Goal: Task Accomplishment & Management: Manage account settings

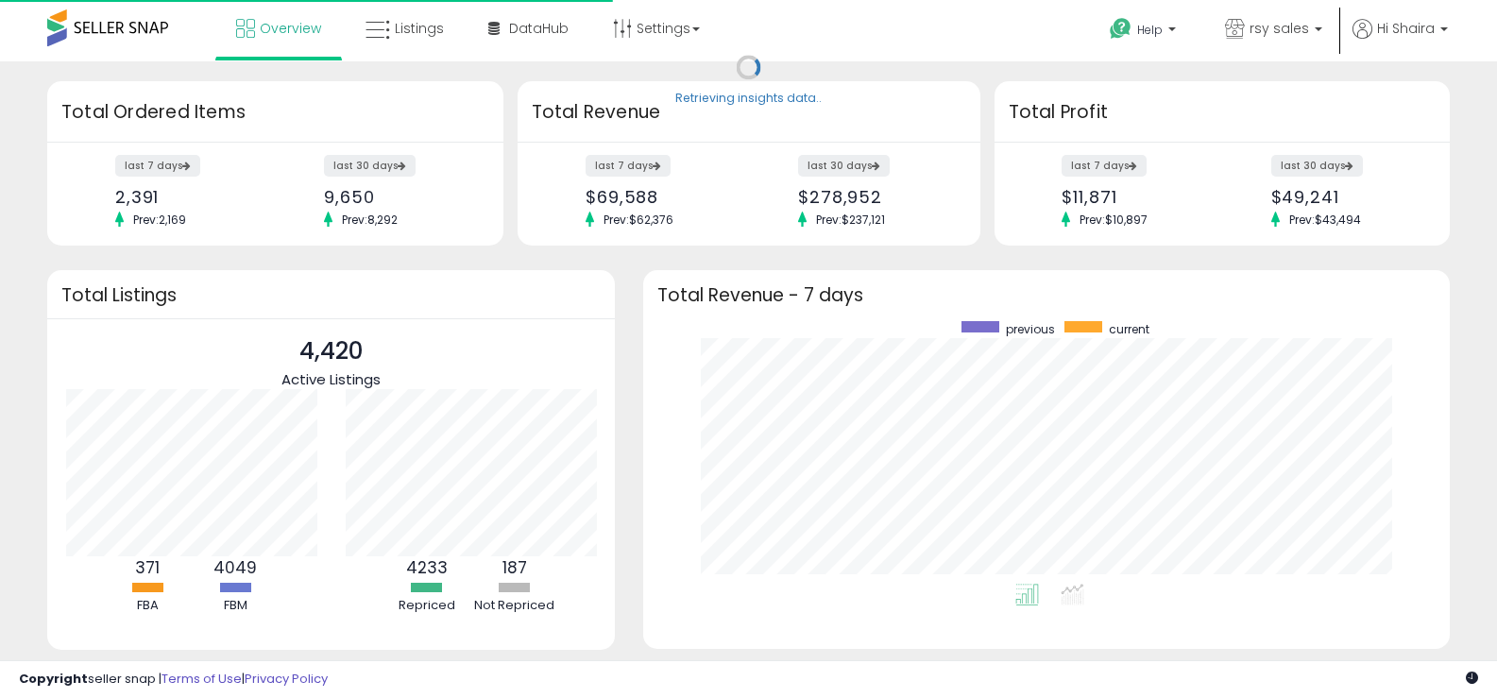
scroll to position [189, 279]
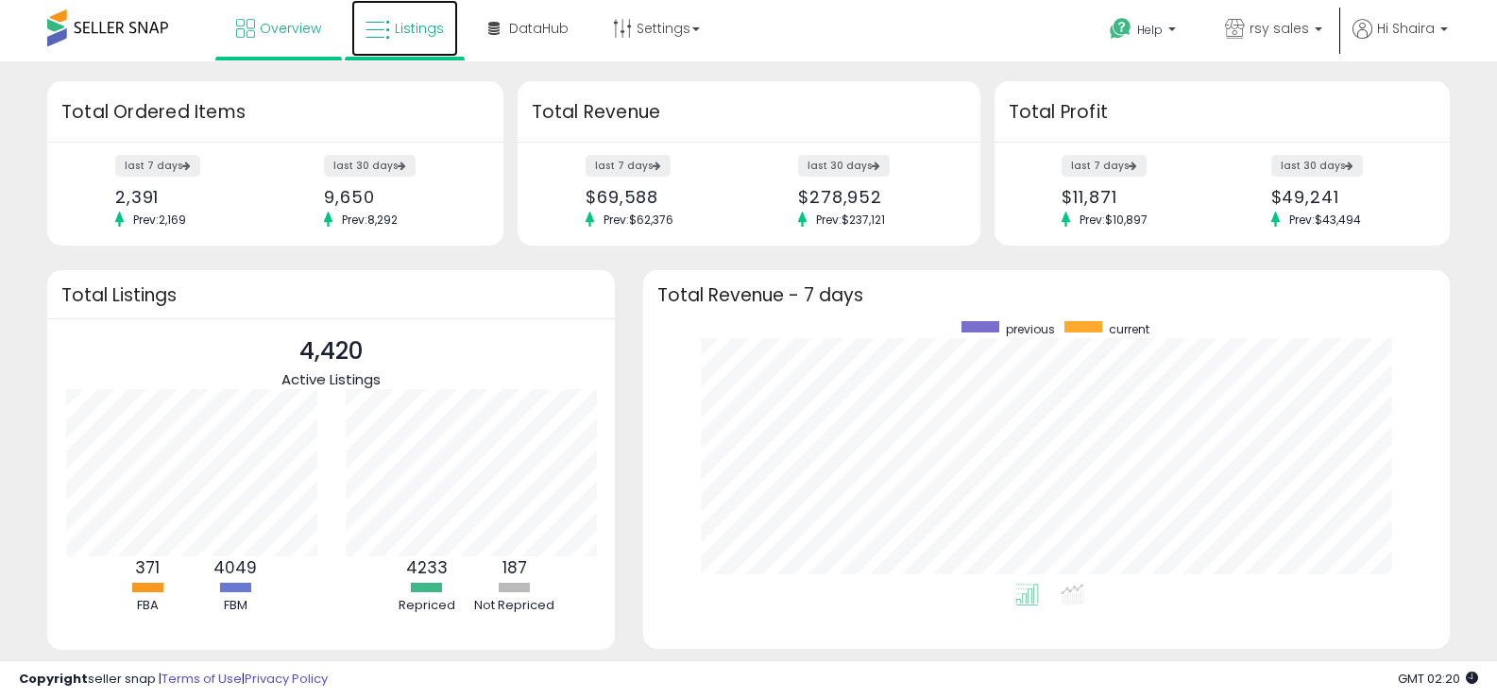
click at [410, 31] on span "Listings" at bounding box center [419, 28] width 49 height 19
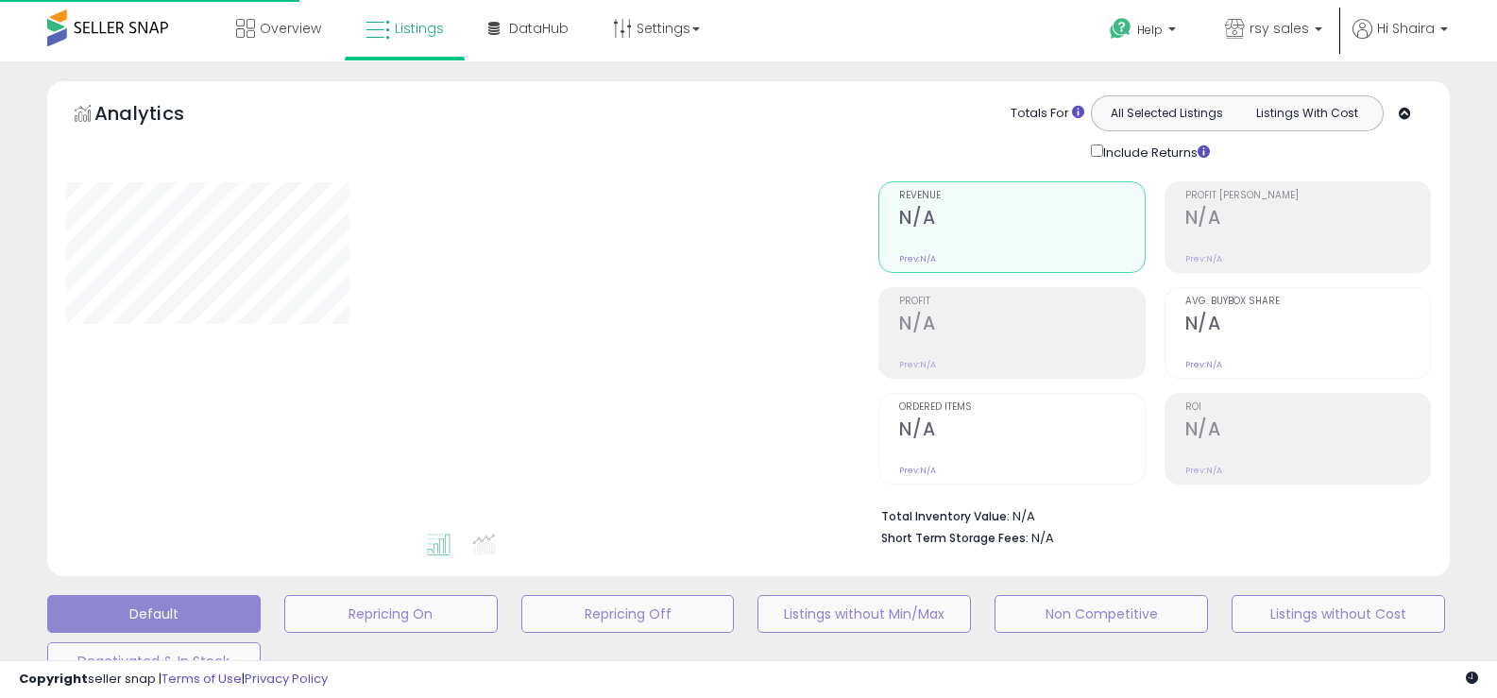
scroll to position [3, 0]
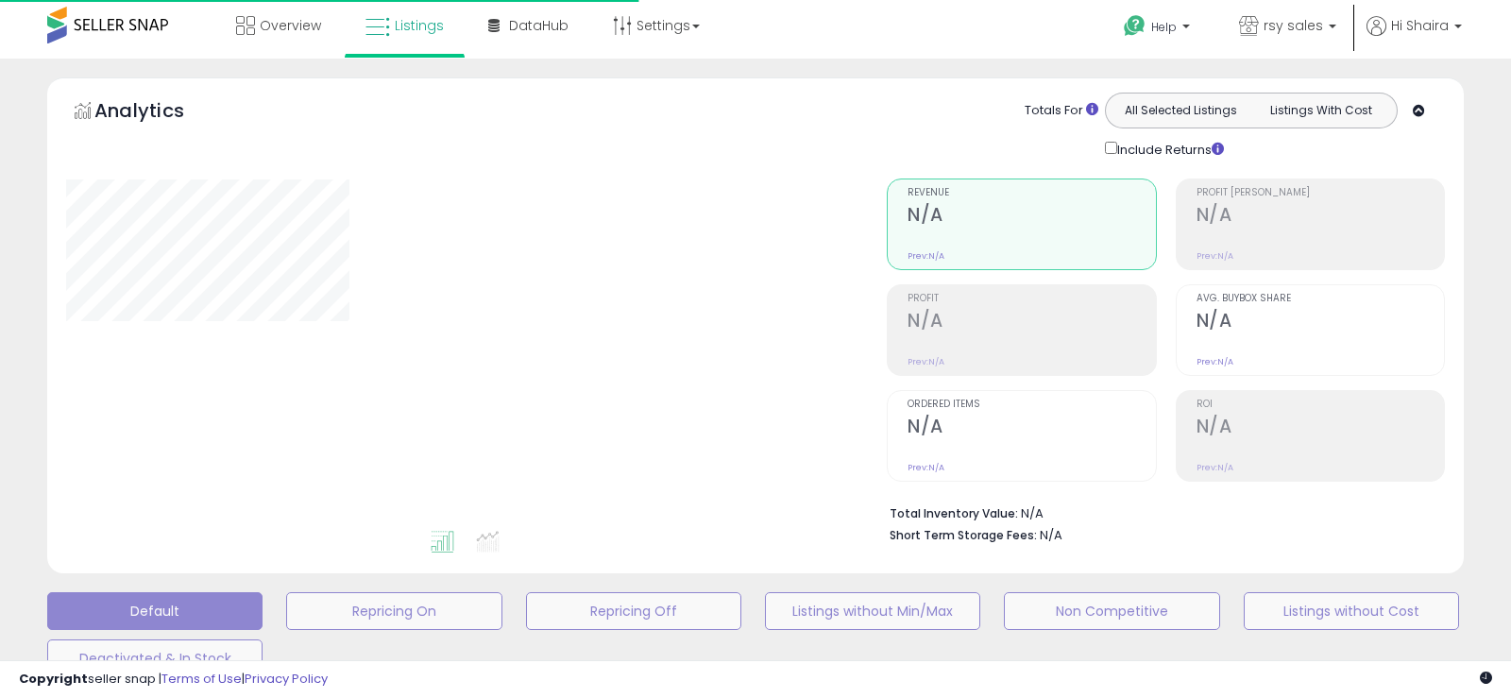
drag, startPoint x: 1510, startPoint y: 166, endPoint x: 1510, endPoint y: 270, distance: 103.9
click at [1510, 270] on div "**********" at bounding box center [755, 607] width 1511 height 1097
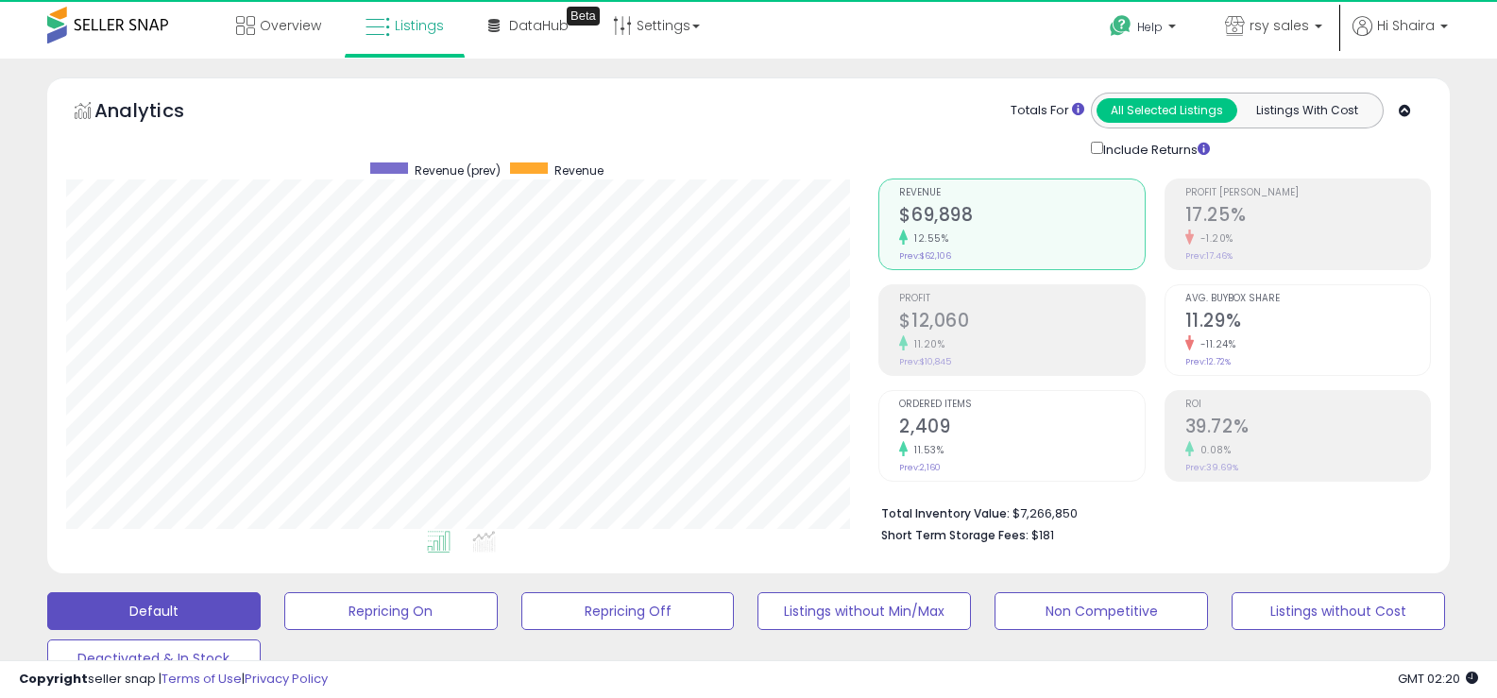
scroll to position [387, 813]
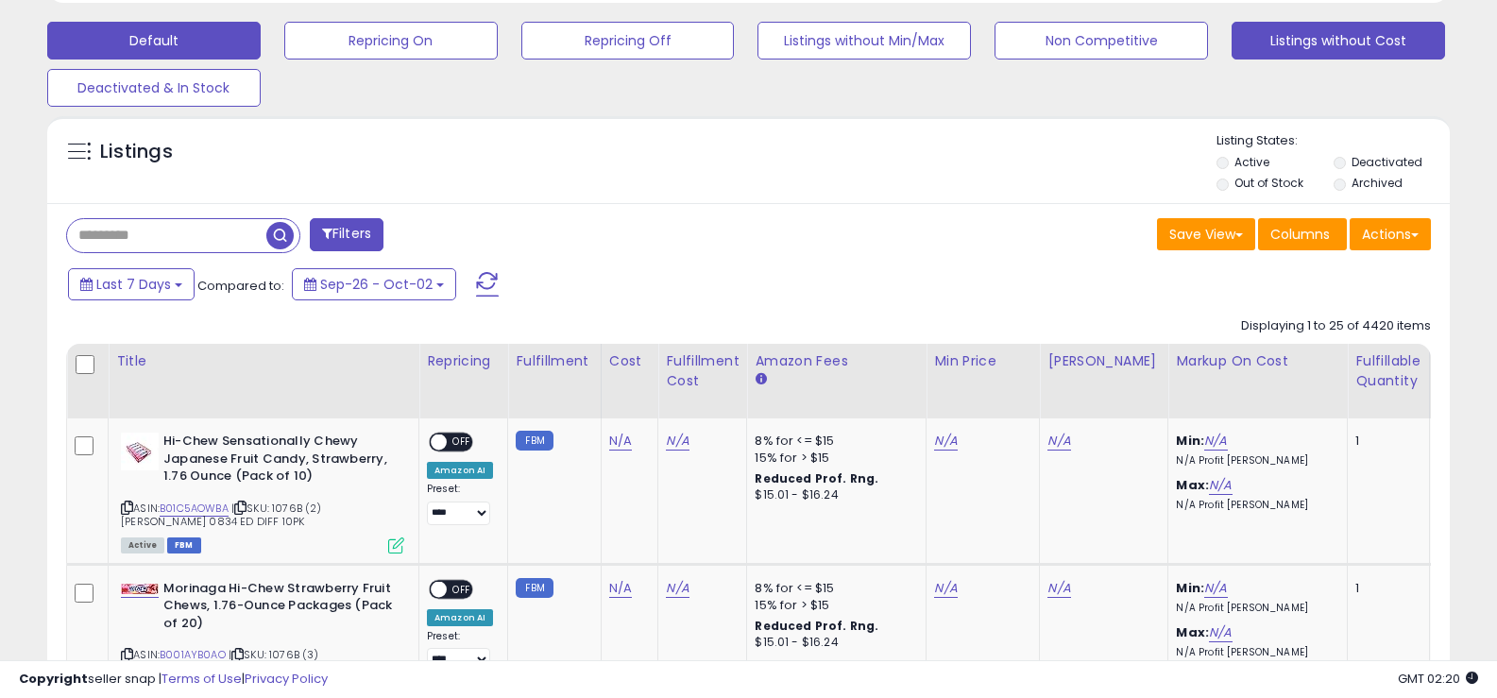
click at [1322, 46] on button "Listings without Cost" at bounding box center [1338, 41] width 213 height 38
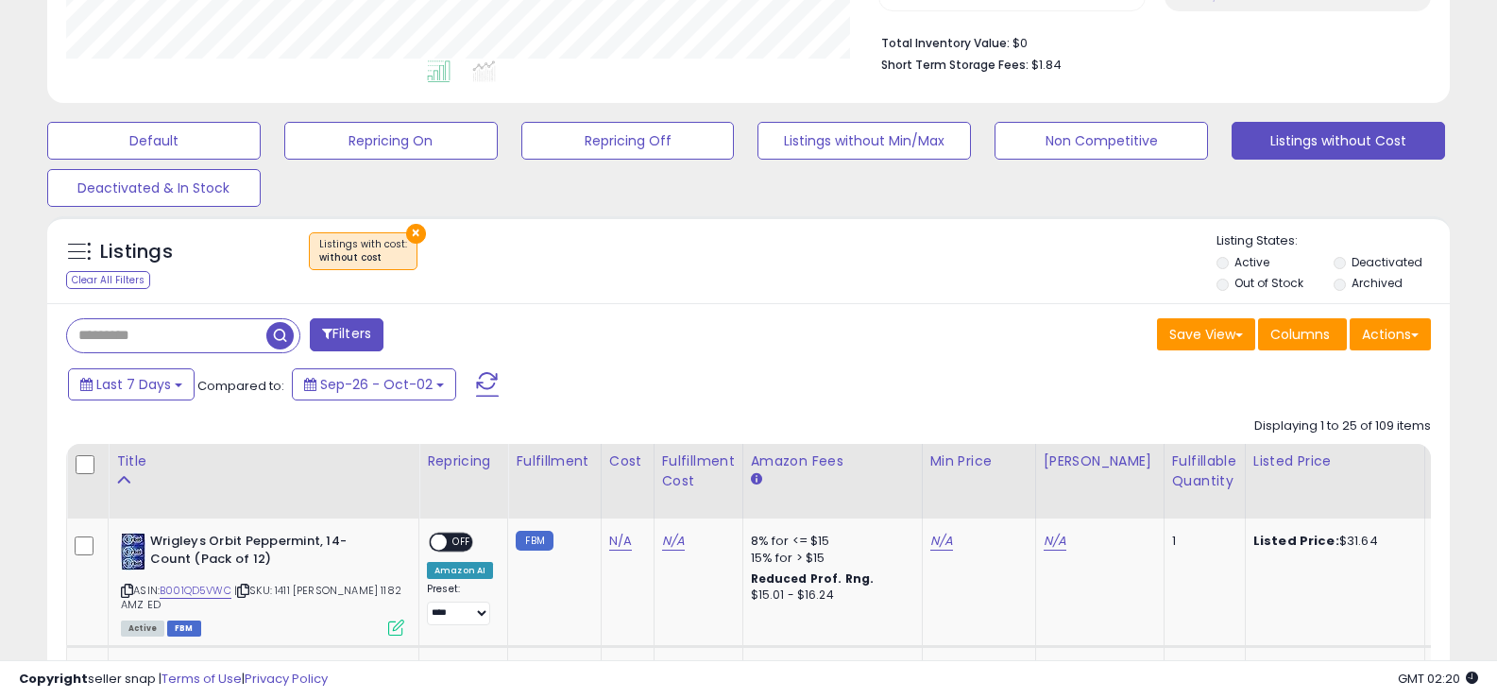
click at [949, 322] on div "Save View Save As New View Columns Actions Import" at bounding box center [1097, 336] width 697 height 37
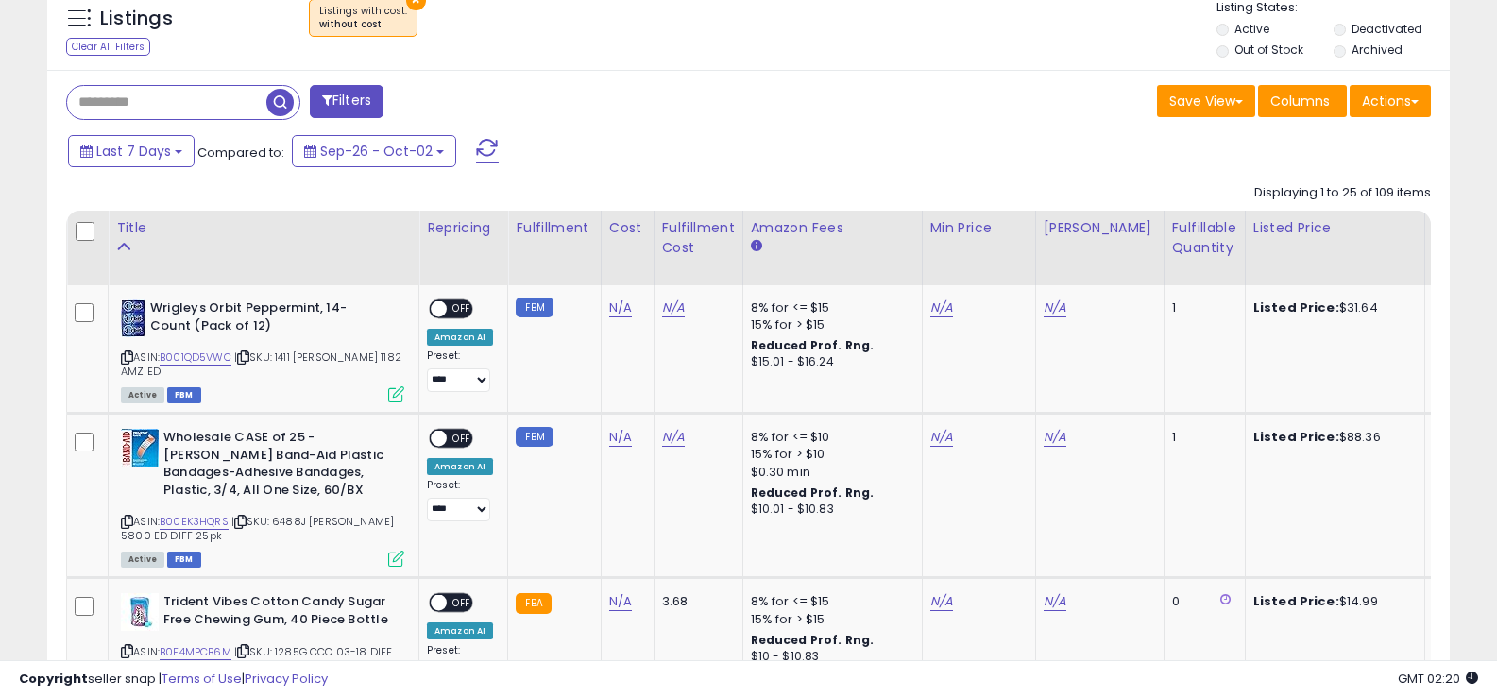
scroll to position [679, 0]
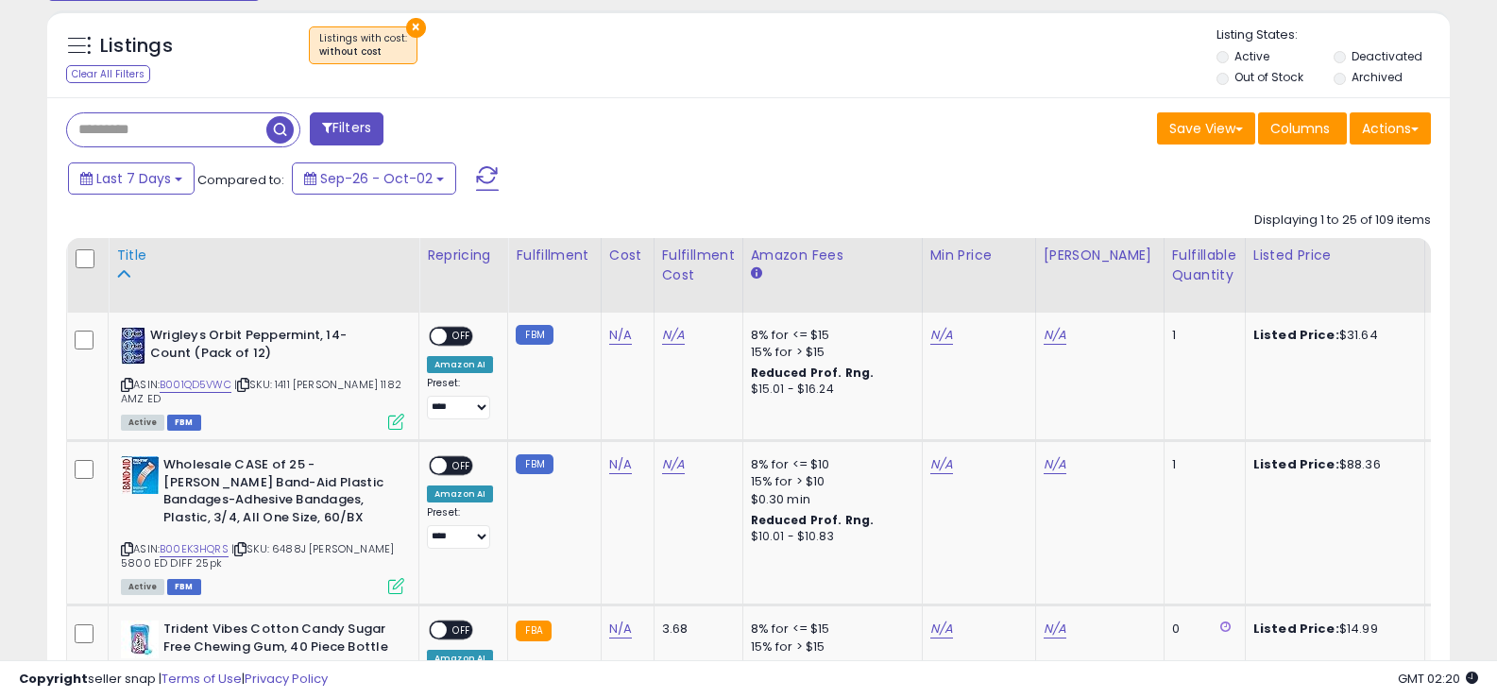
click at [128, 251] on div "Title" at bounding box center [263, 256] width 295 height 20
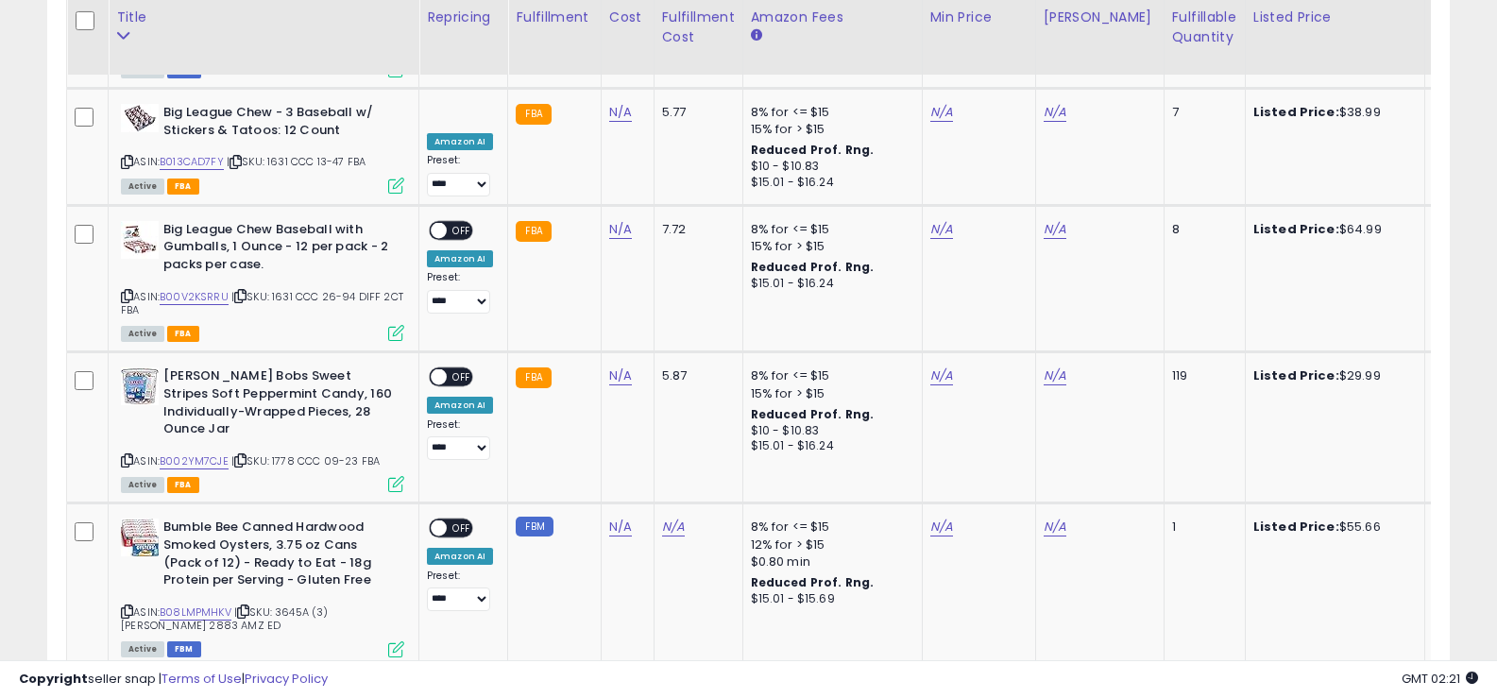
scroll to position [3459, 0]
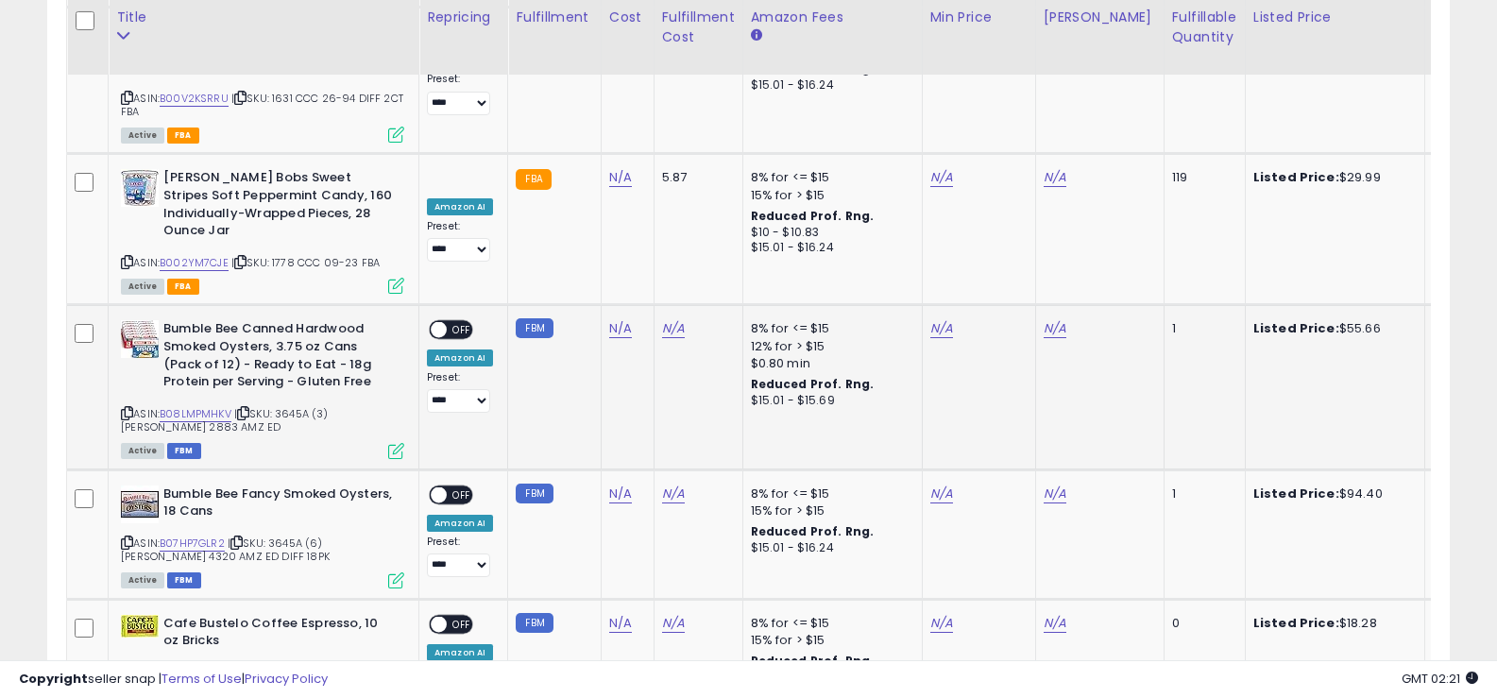
click at [296, 406] on span "| SKU: 3645A (3) Jason 2883 AMZ ED" at bounding box center [225, 420] width 208 height 28
copy span "3645A"
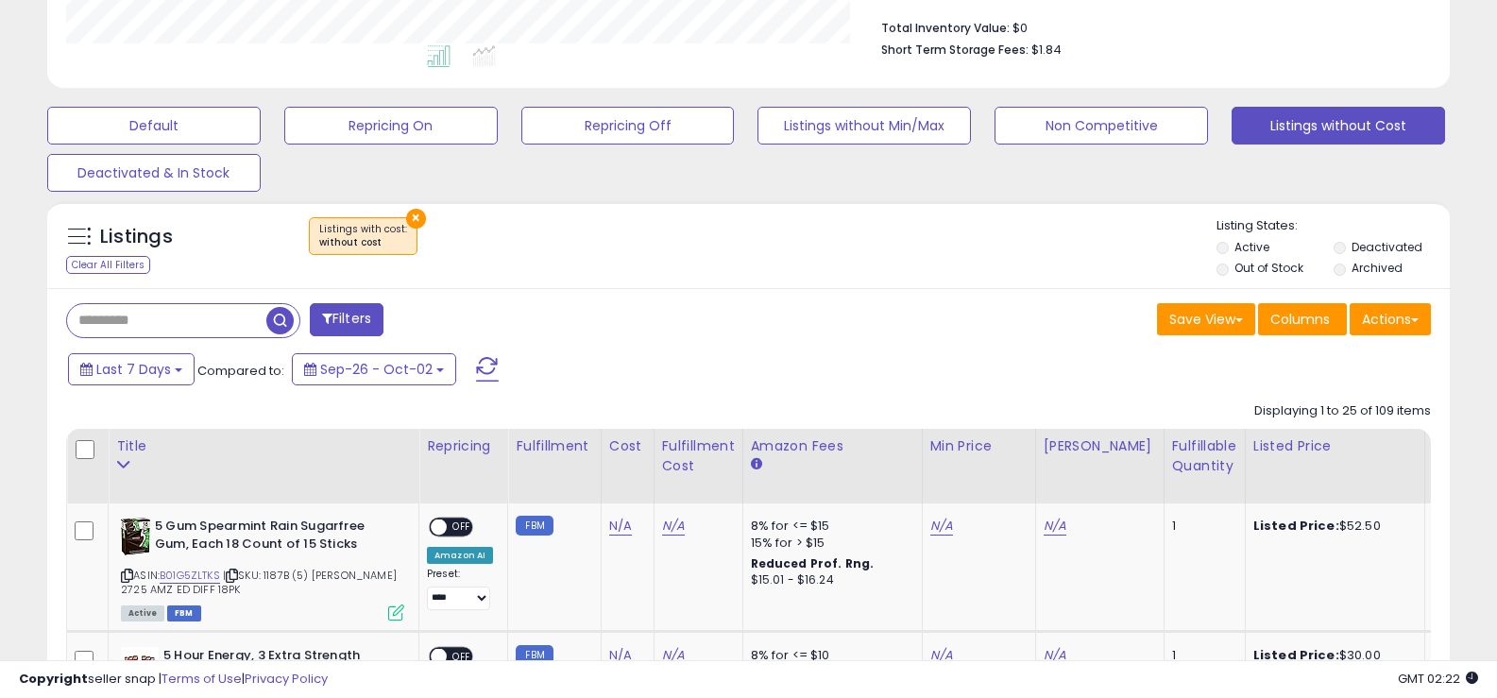
scroll to position [475, 0]
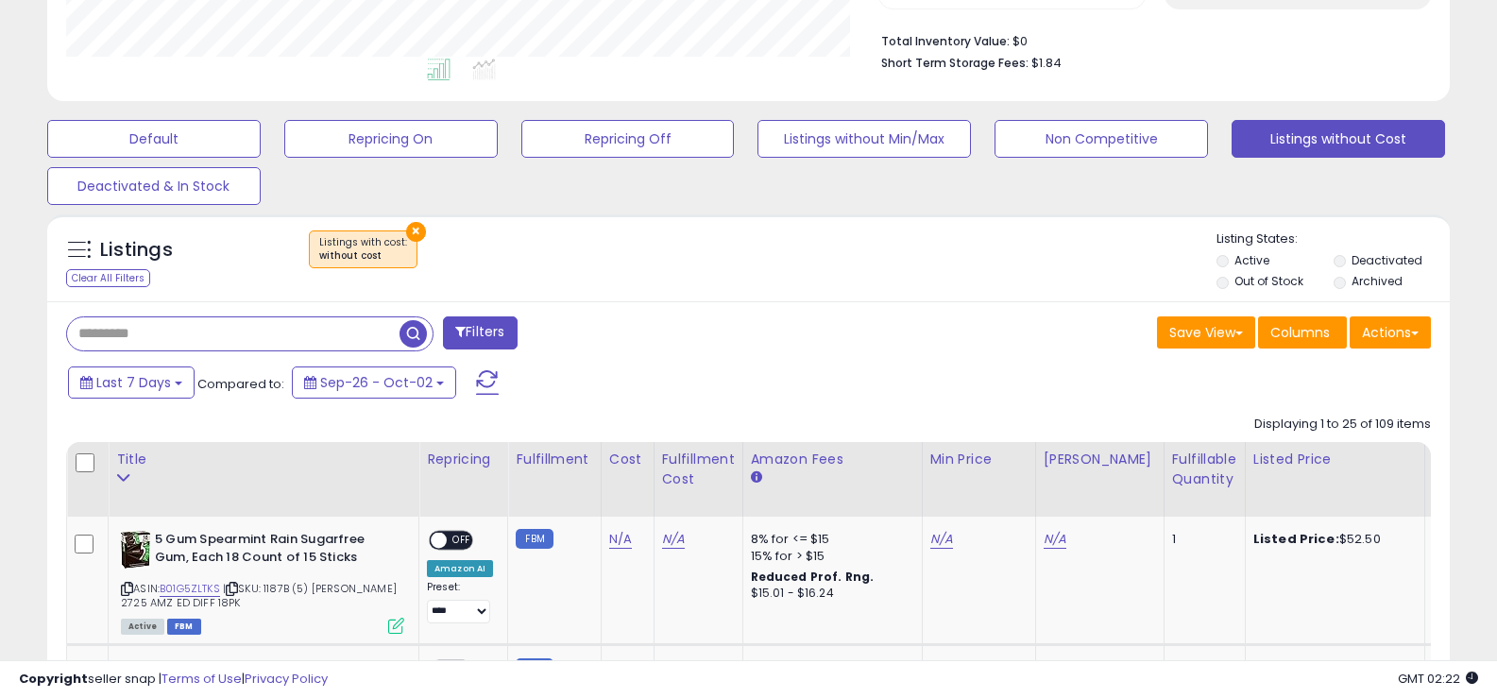
click at [147, 328] on input "text" at bounding box center [233, 333] width 332 height 33
paste input "*****"
type input "****"
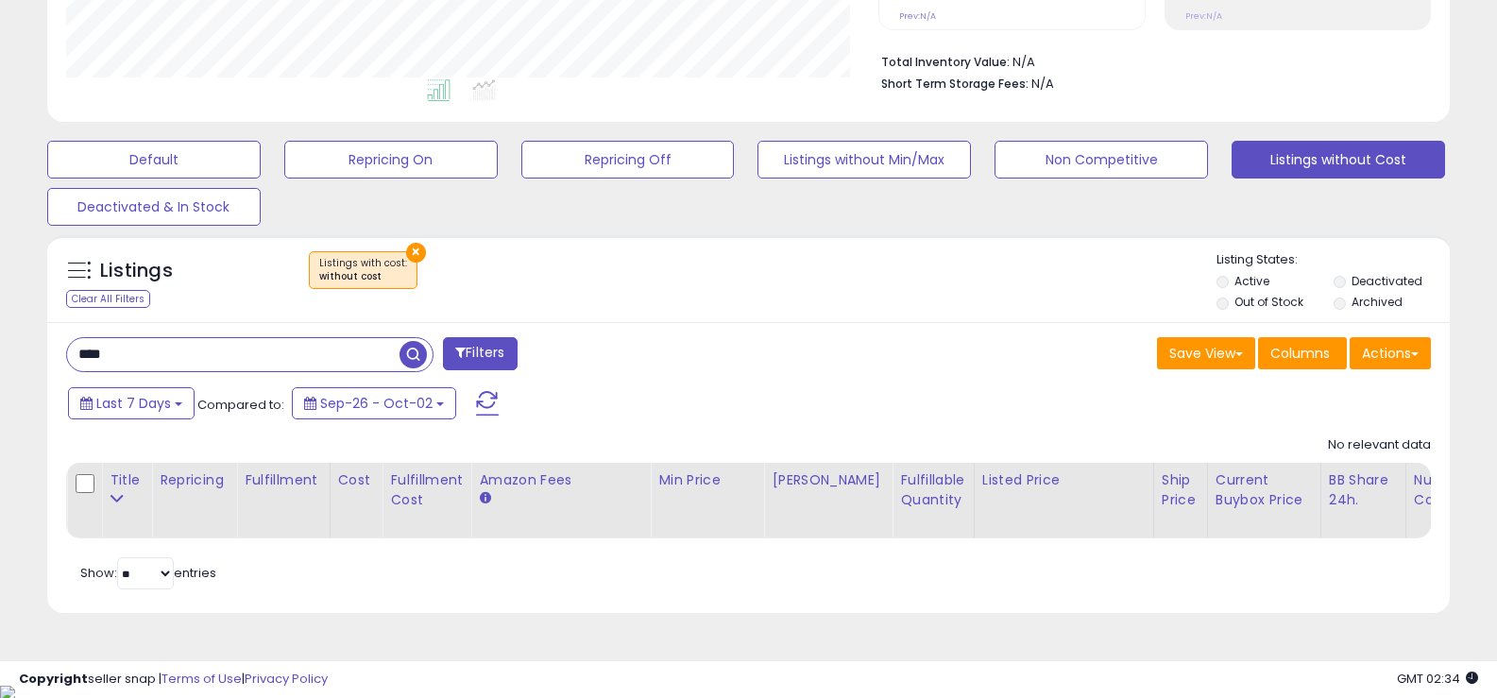
scroll to position [387, 813]
drag, startPoint x: 139, startPoint y: 354, endPoint x: 35, endPoint y: 349, distance: 104.0
click at [35, 349] on div "Listings Clear All Filters × Listings with cost Active" at bounding box center [748, 431] width 1431 height 411
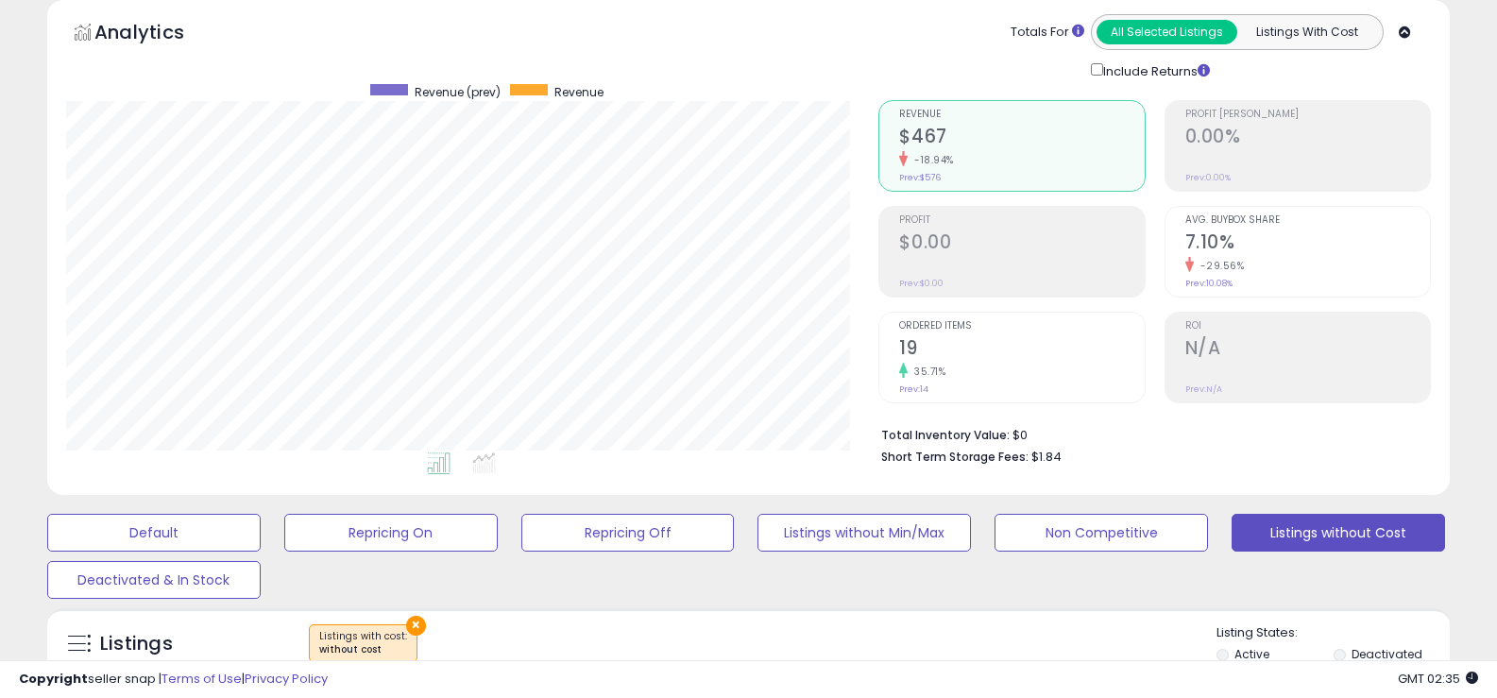
scroll to position [0, 0]
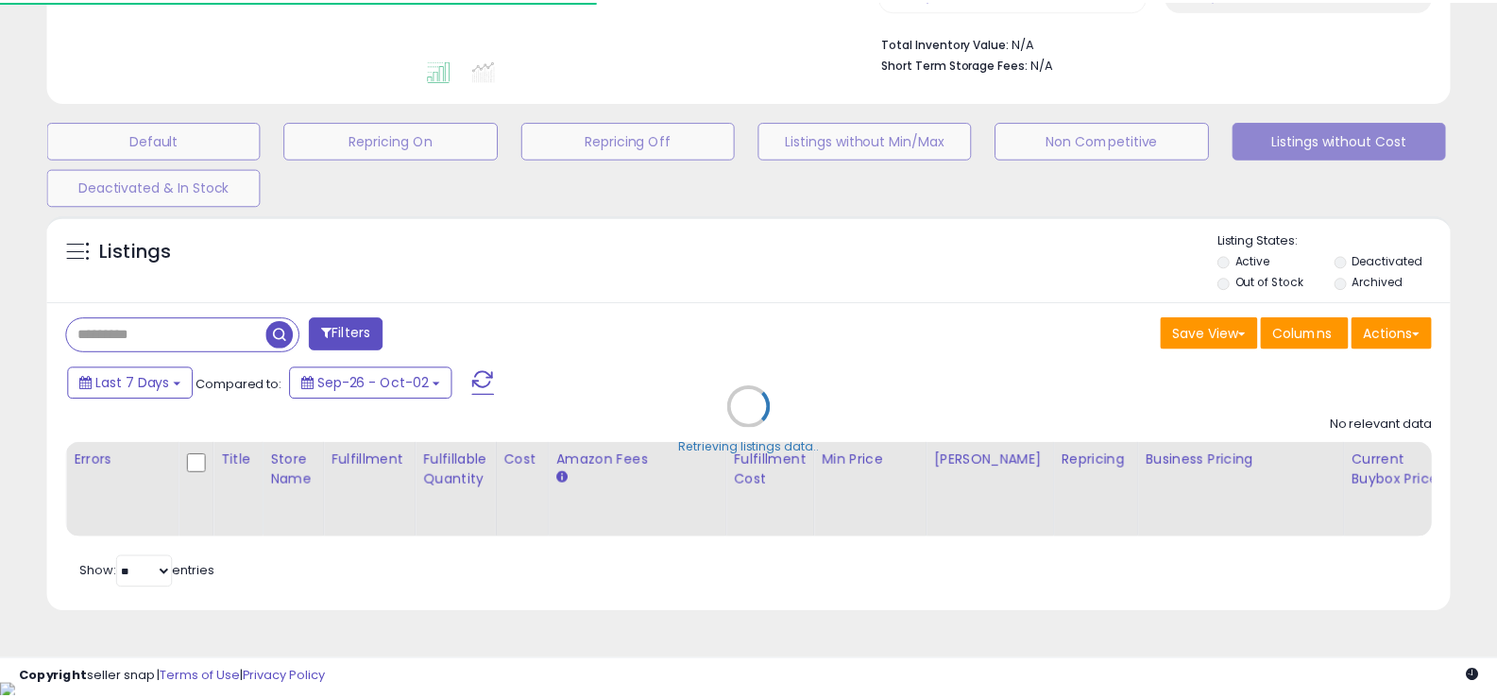
scroll to position [474, 0]
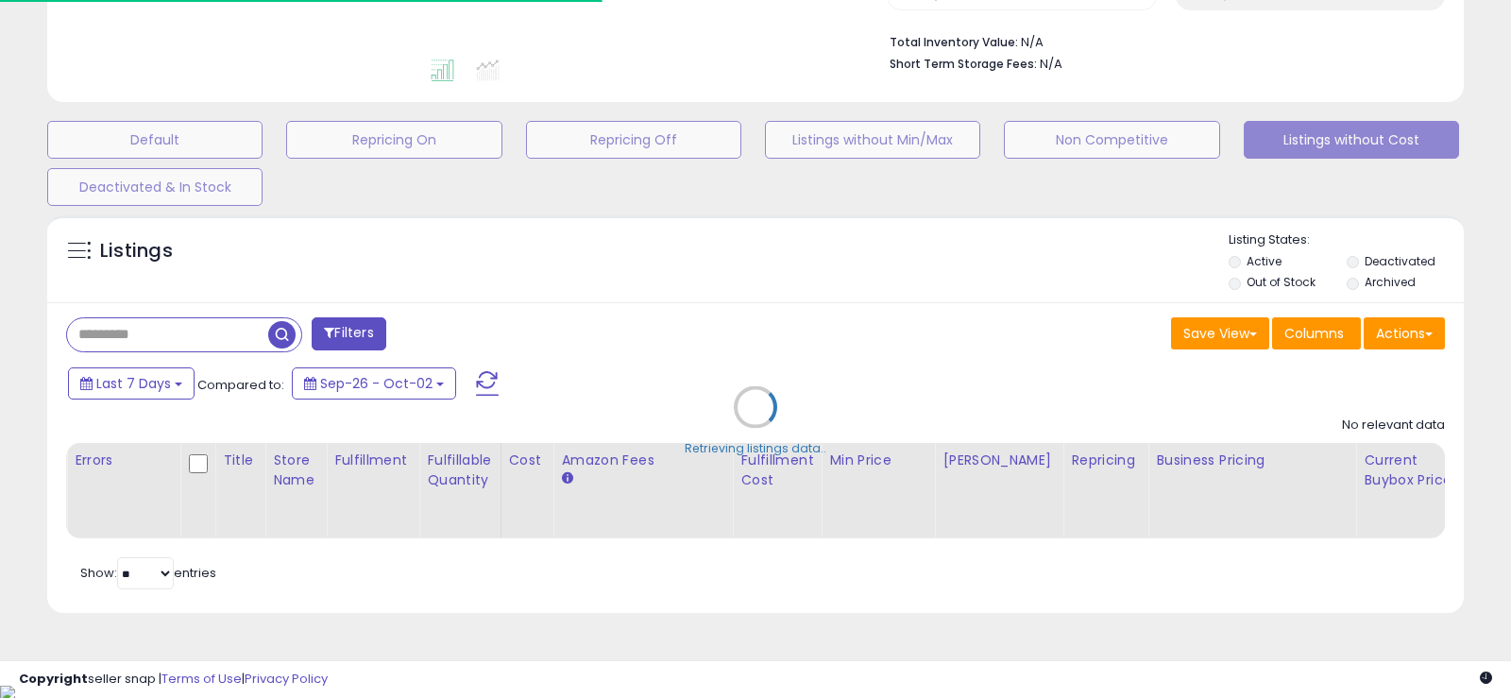
type input "****"
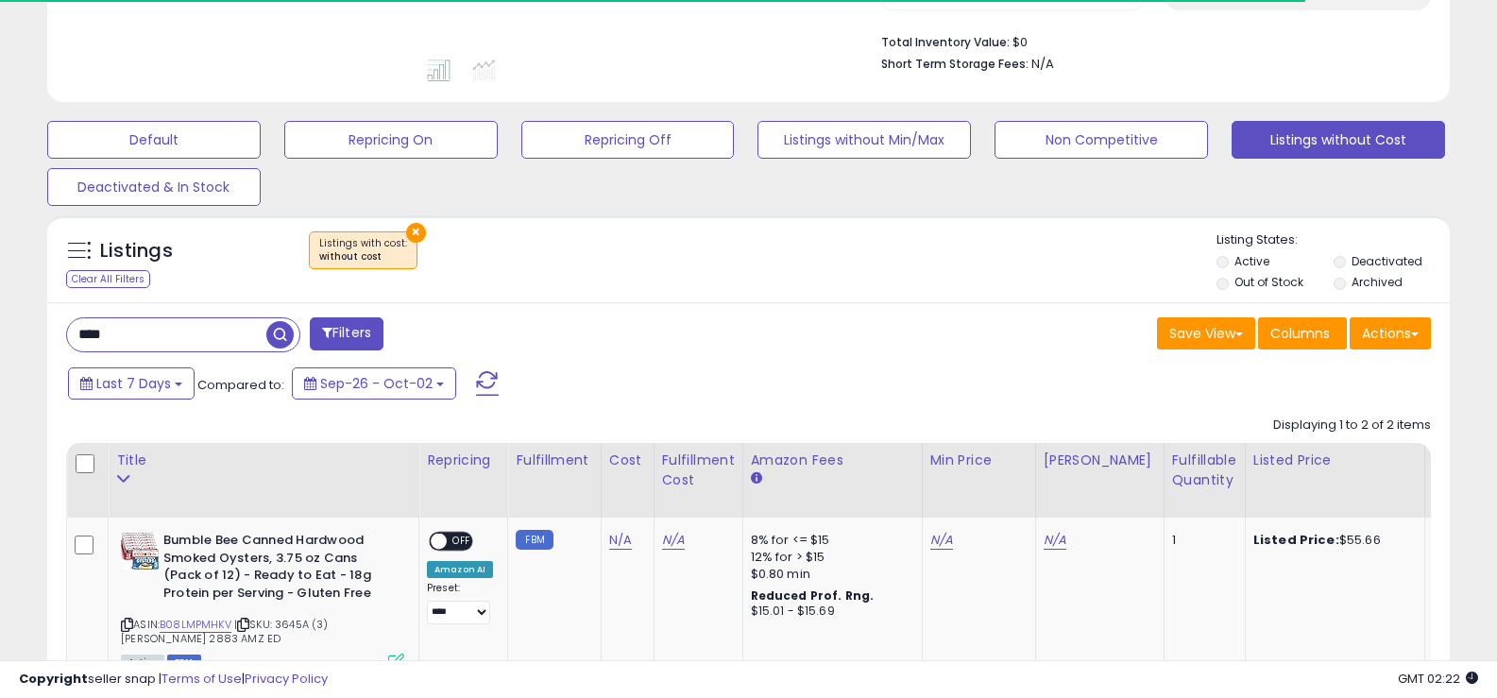
click at [411, 226] on button "×" at bounding box center [416, 233] width 20 height 20
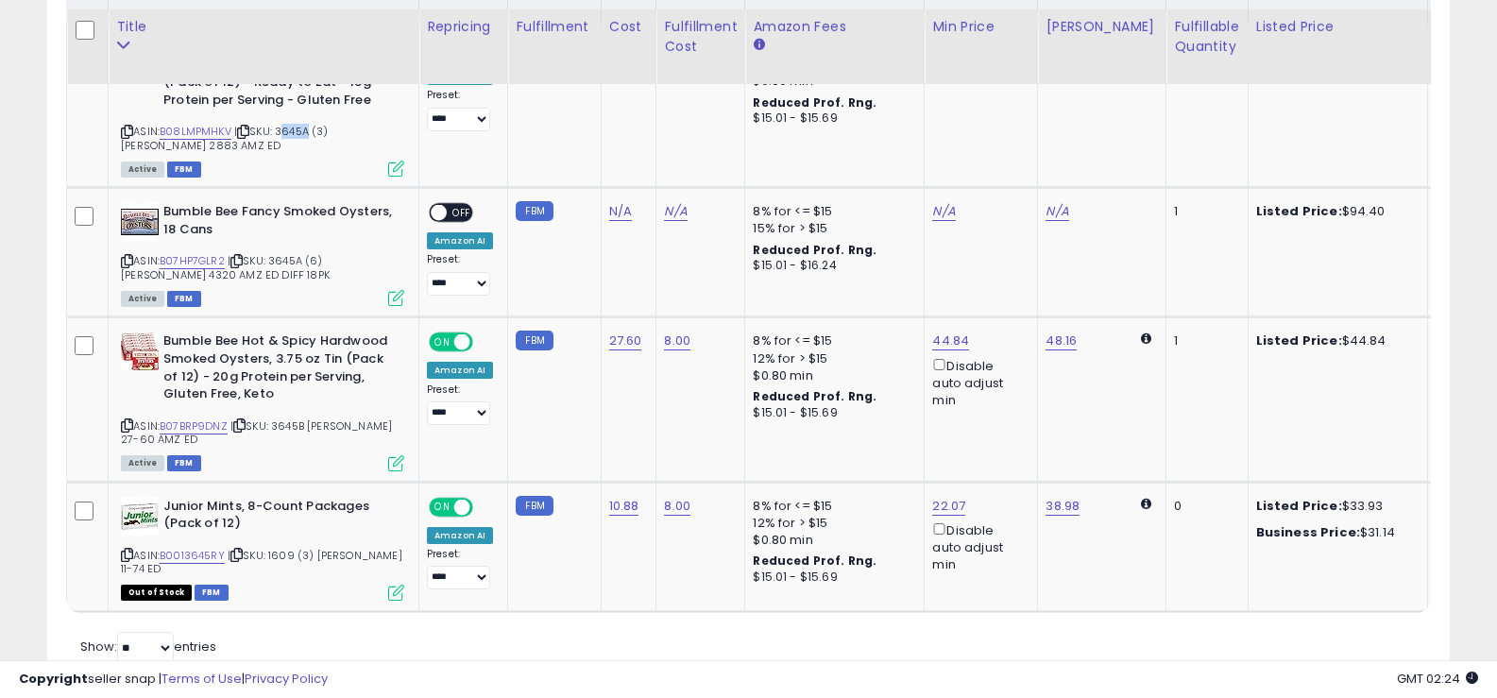
scroll to position [977, 0]
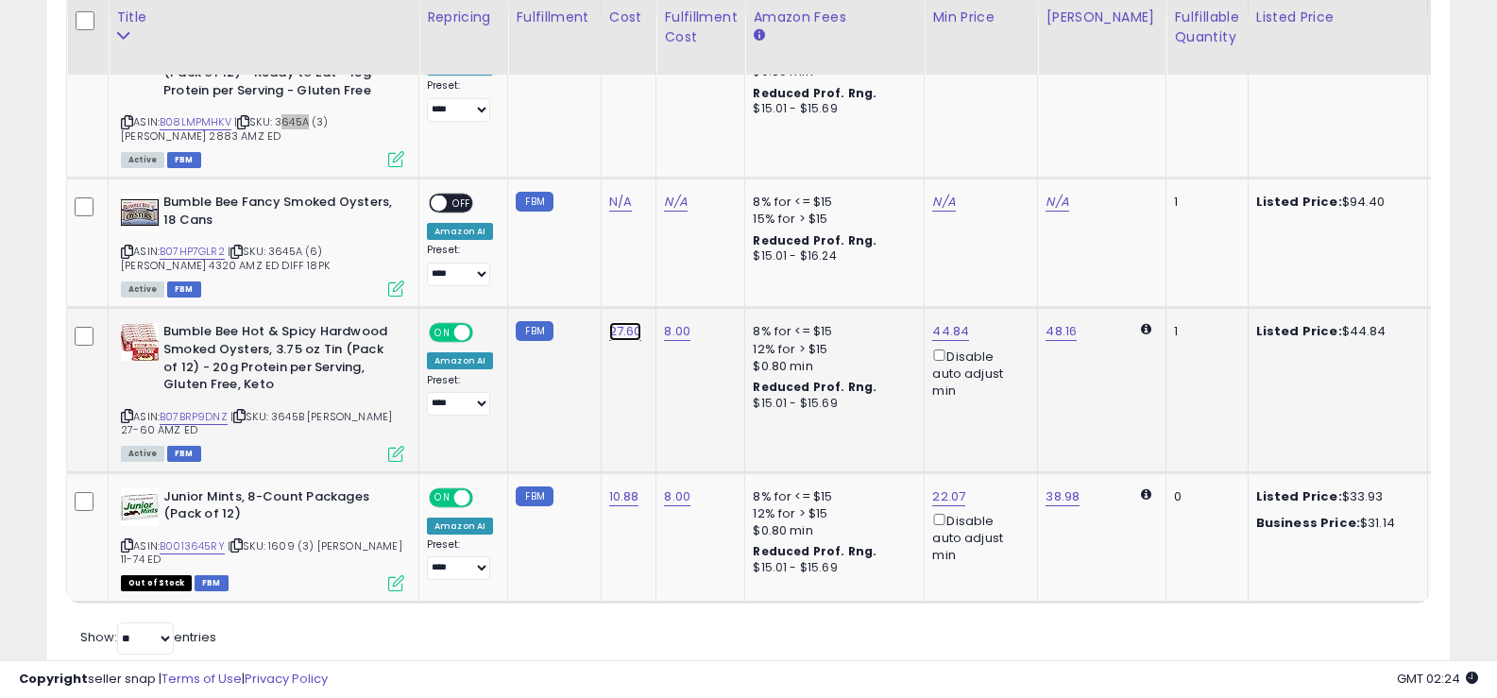
click at [621, 334] on link "27.60" at bounding box center [625, 331] width 33 height 19
type input "*"
type input "*****"
click button "submit" at bounding box center [674, 283] width 32 height 28
click at [435, 650] on div "Retrieving listings data.. Displaying 1 to 4 of 4 items Title Repricing" at bounding box center [748, 282] width 1365 height 755
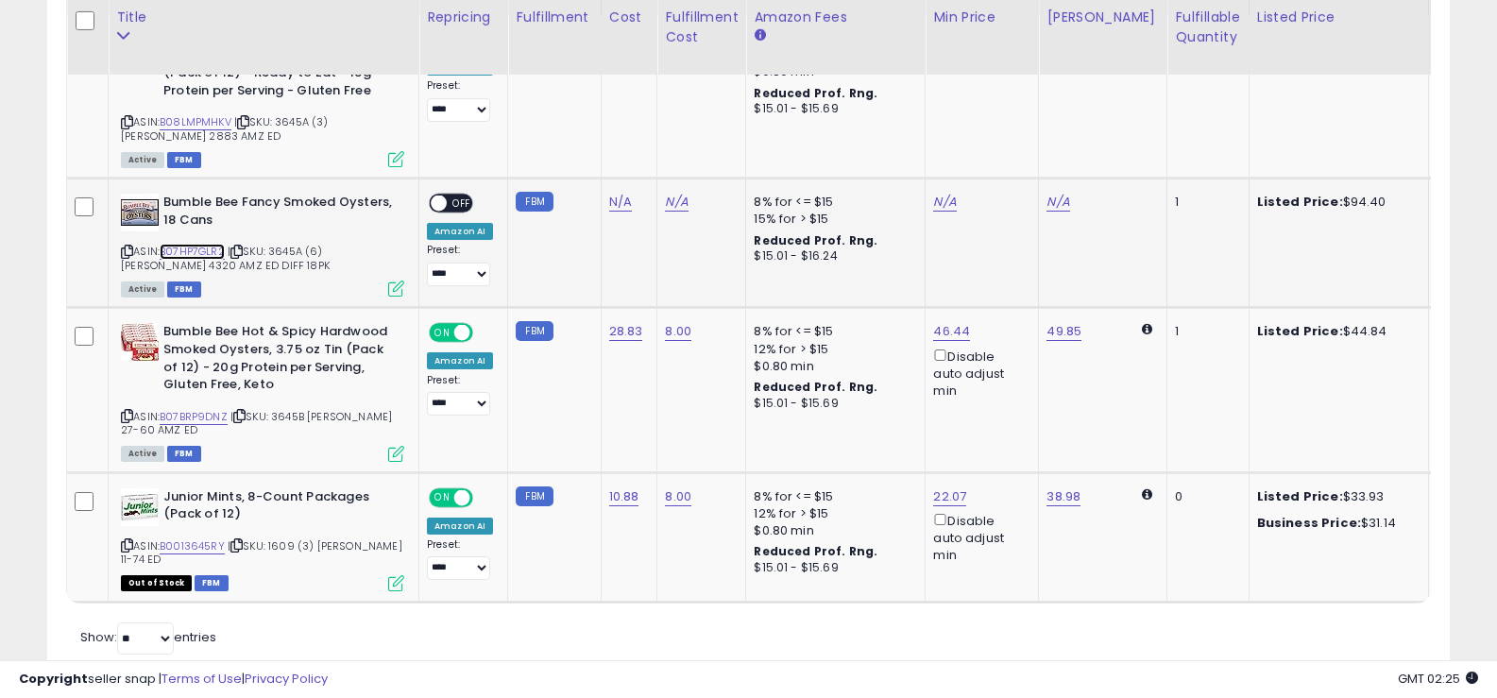
click at [208, 251] on link "B07HP7GLR2" at bounding box center [192, 252] width 65 height 16
click at [622, 196] on link "N/A" at bounding box center [620, 202] width 23 height 19
type input "*****"
click at [675, 153] on icon "submit" at bounding box center [669, 152] width 11 height 11
click at [186, 417] on link "B07BRP9DNZ" at bounding box center [194, 417] width 68 height 16
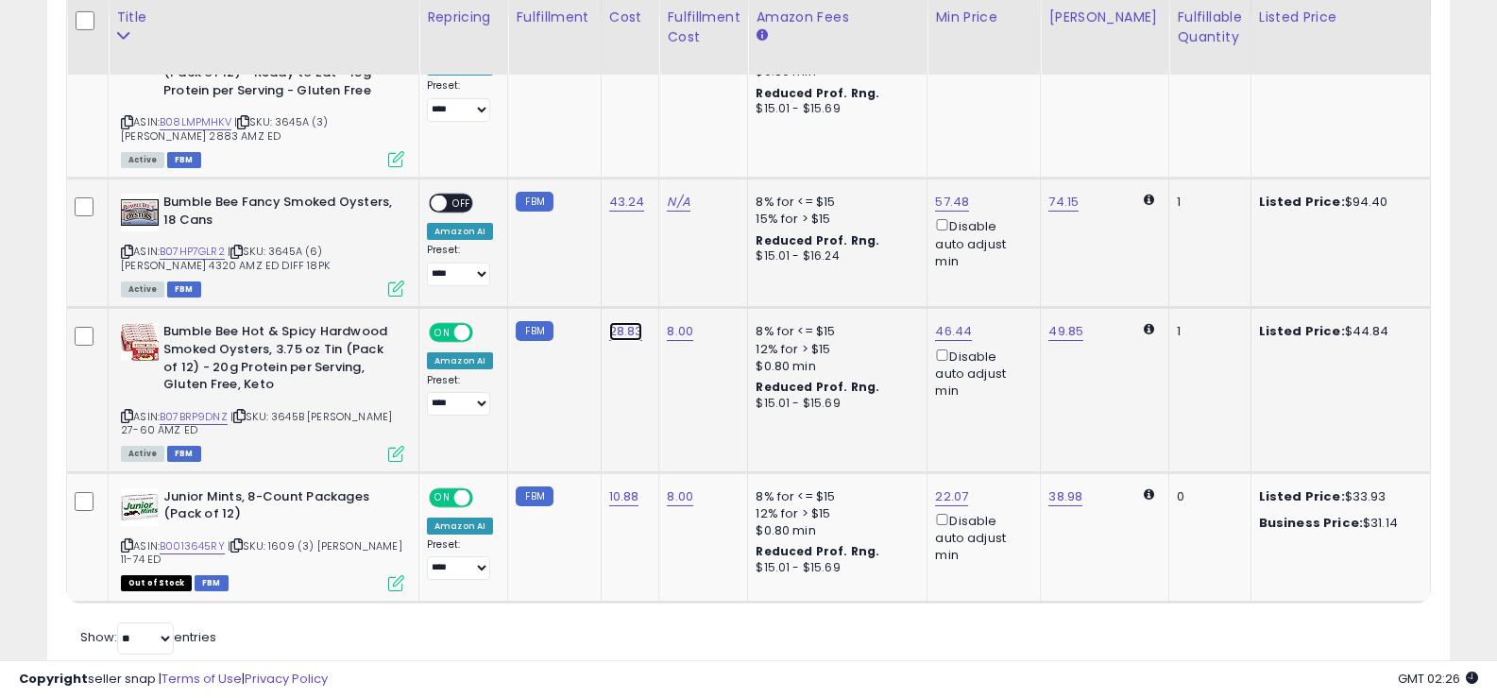
click at [621, 329] on link "28.83" at bounding box center [626, 331] width 34 height 19
click at [690, 278] on button "submit" at bounding box center [674, 283] width 32 height 28
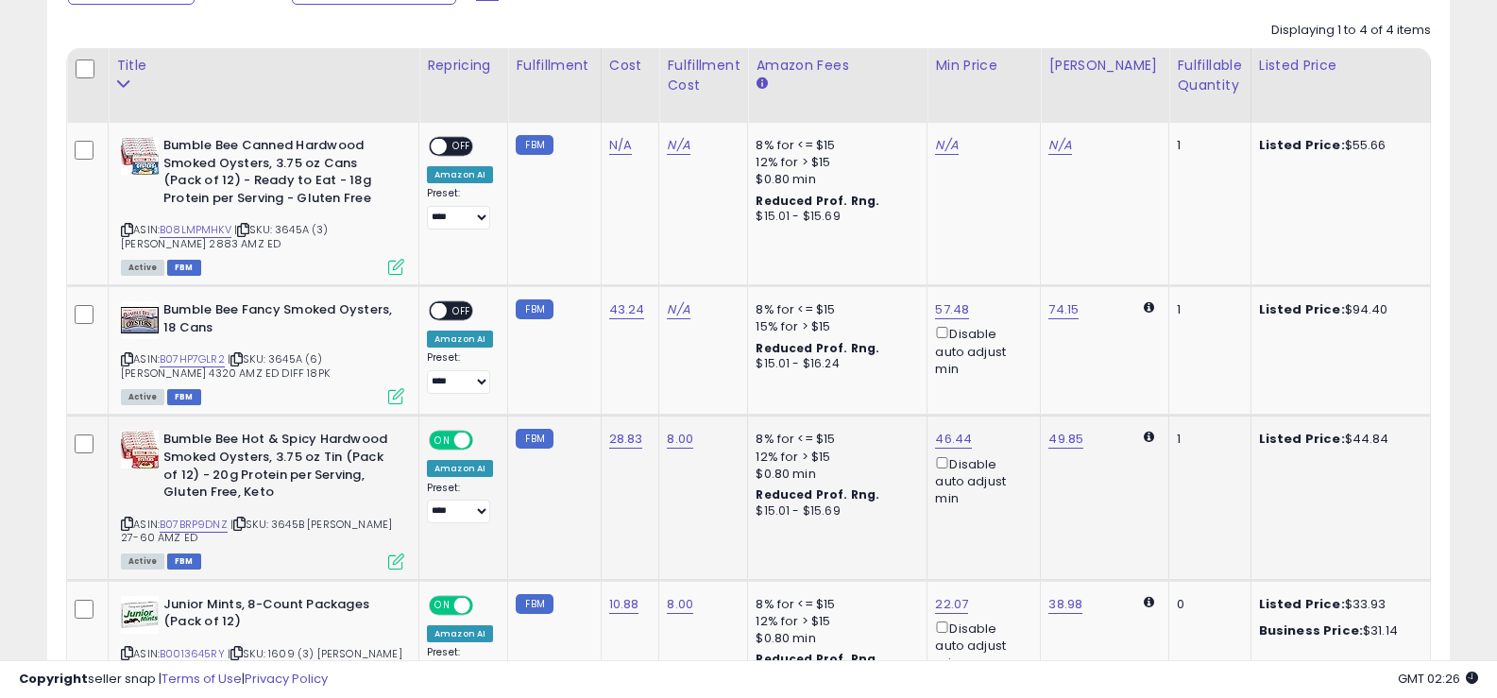
scroll to position [840, 0]
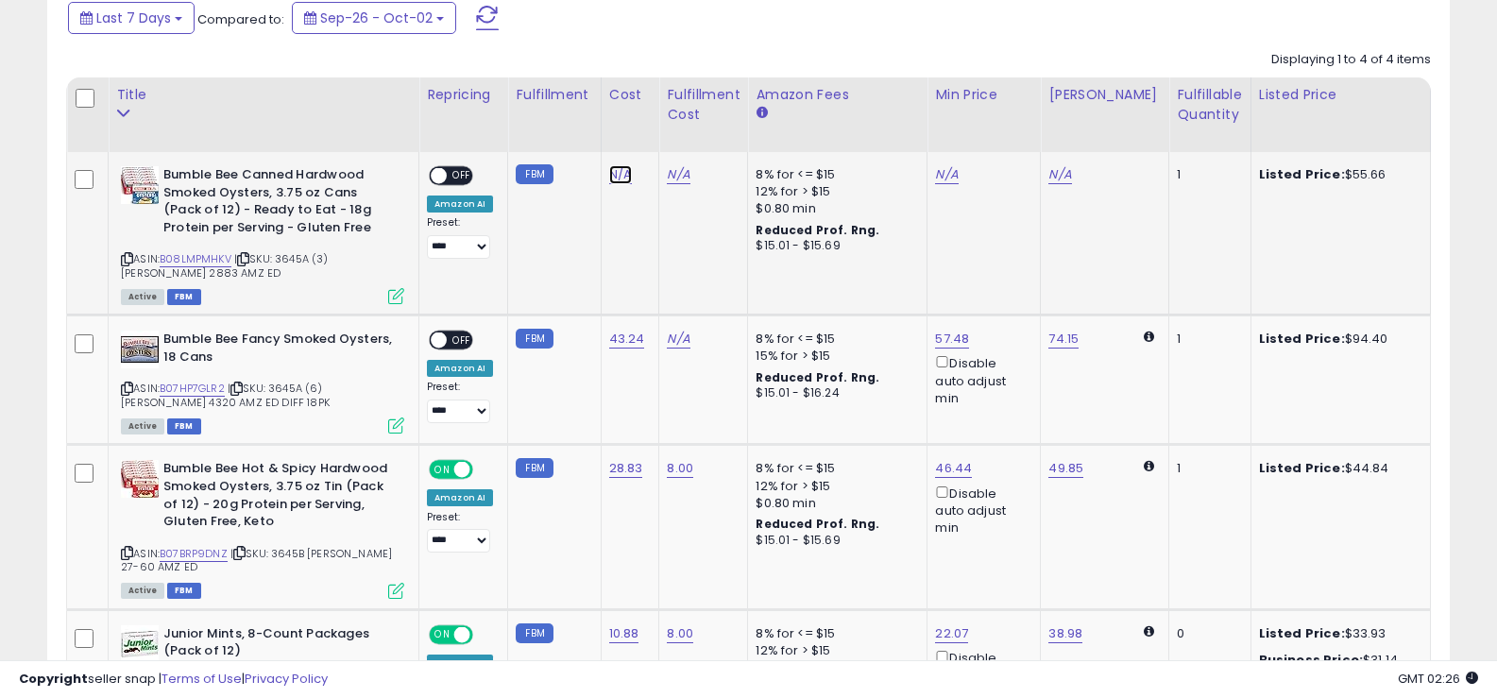
click at [620, 173] on link "N/A" at bounding box center [620, 174] width 23 height 19
type input "*****"
click button "submit" at bounding box center [670, 126] width 32 height 28
click at [589, 26] on div "Last 7 Days Compared to: Sep-26 - Oct-02" at bounding box center [575, 20] width 1024 height 43
click at [717, 25] on div "Last 7 Days Compared to: Sep-26 - Oct-02" at bounding box center [575, 20] width 1024 height 43
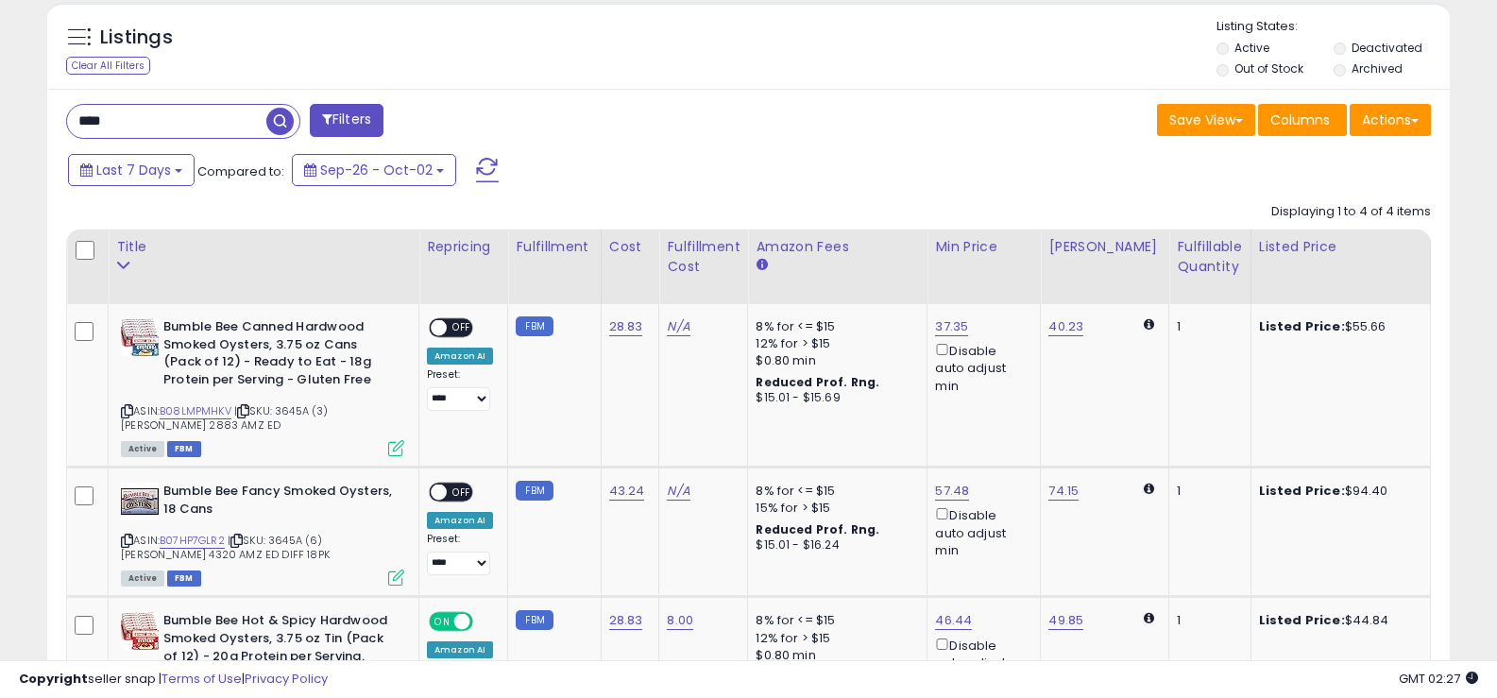
scroll to position [658, 0]
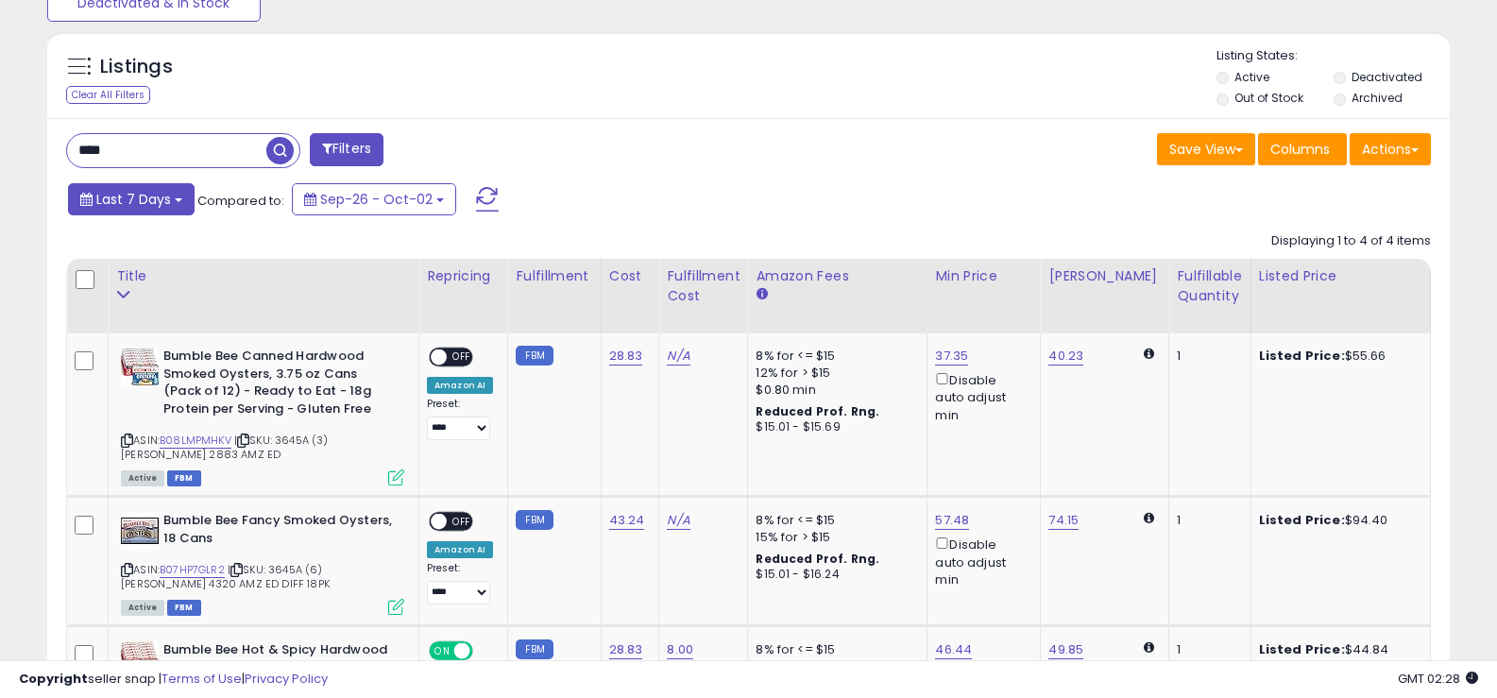
click at [159, 191] on span "Last 7 Days" at bounding box center [133, 199] width 75 height 19
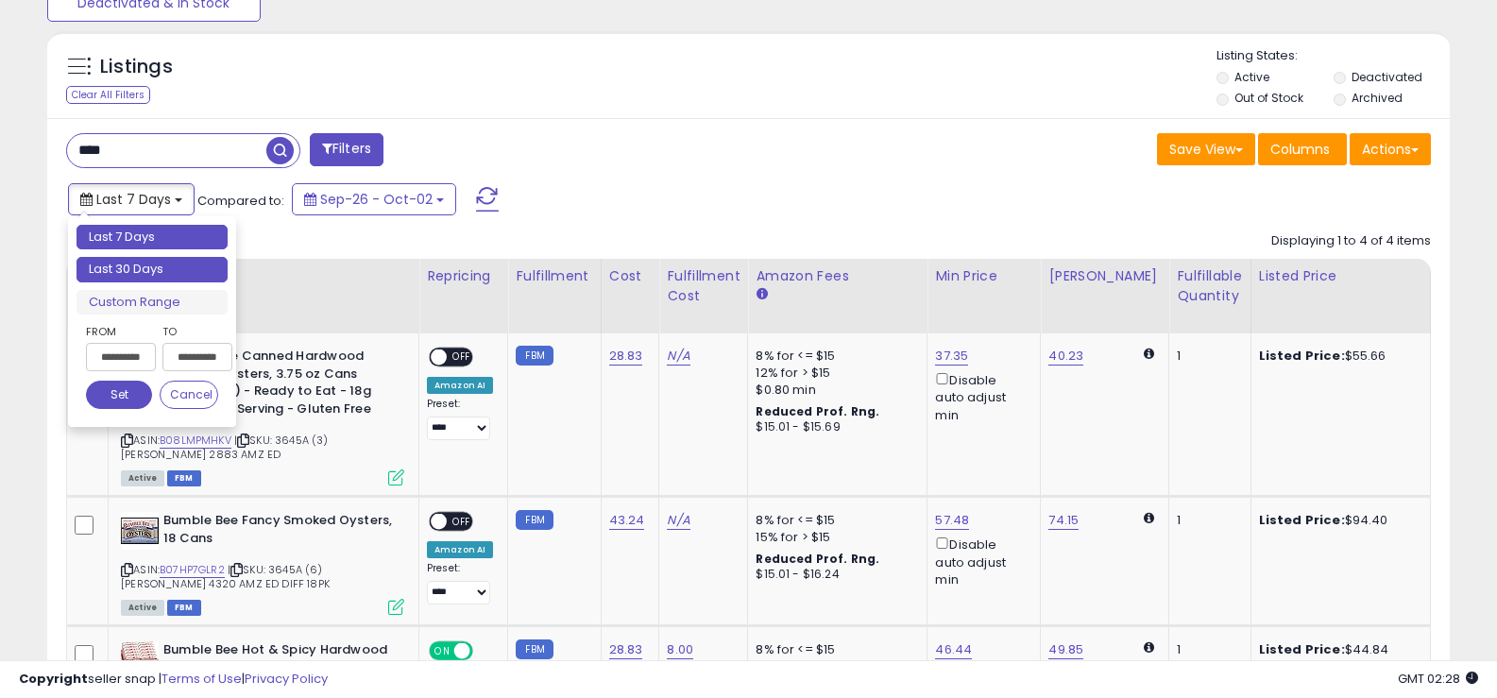
type input "**********"
click at [127, 267] on li "Last 30 Days" at bounding box center [152, 270] width 151 height 26
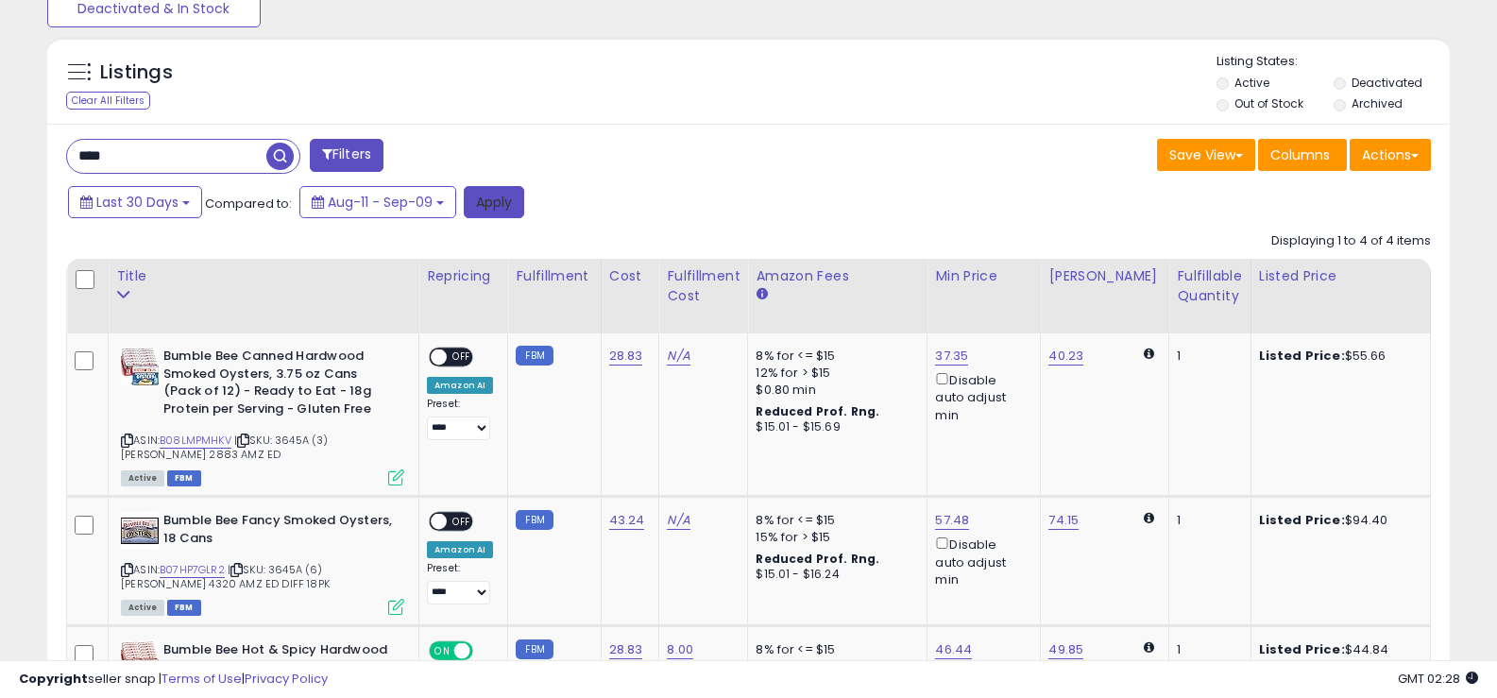
click at [512, 206] on button "Apply" at bounding box center [494, 202] width 60 height 32
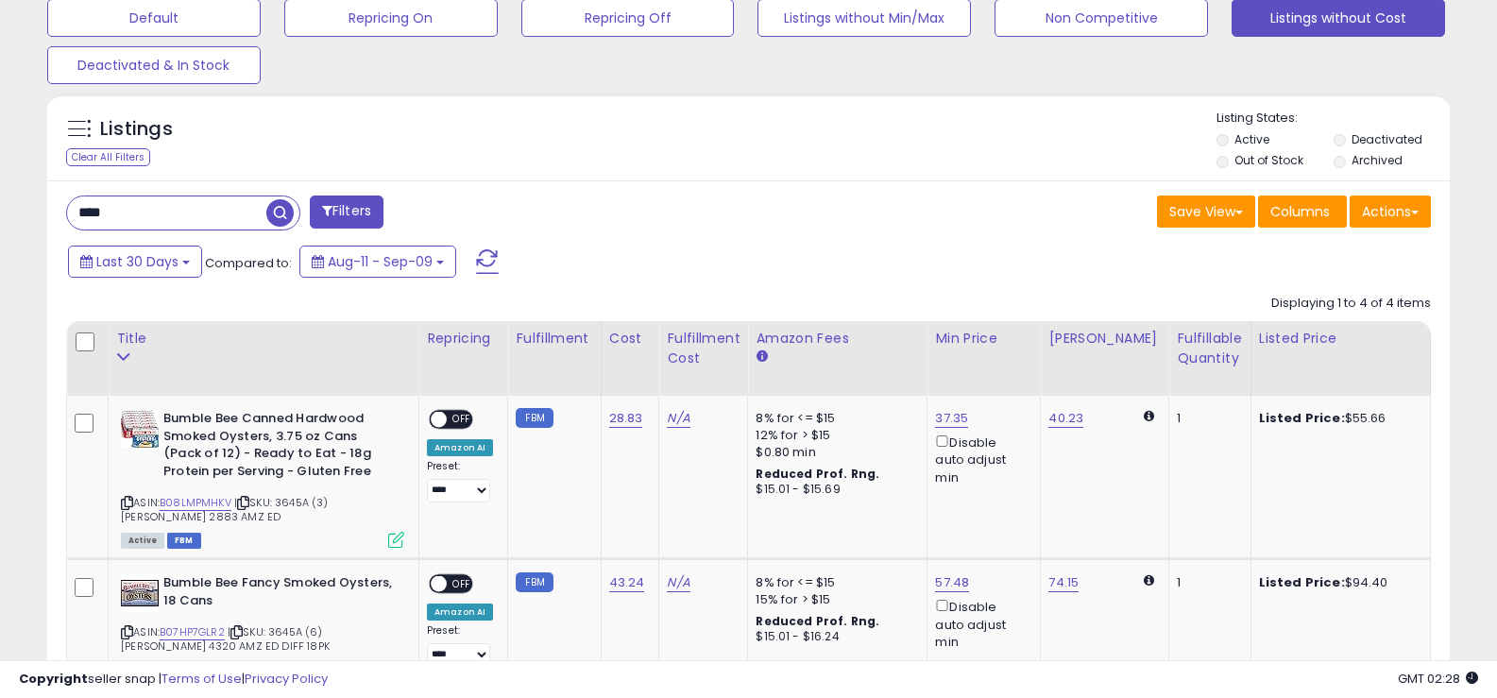
scroll to position [554, 0]
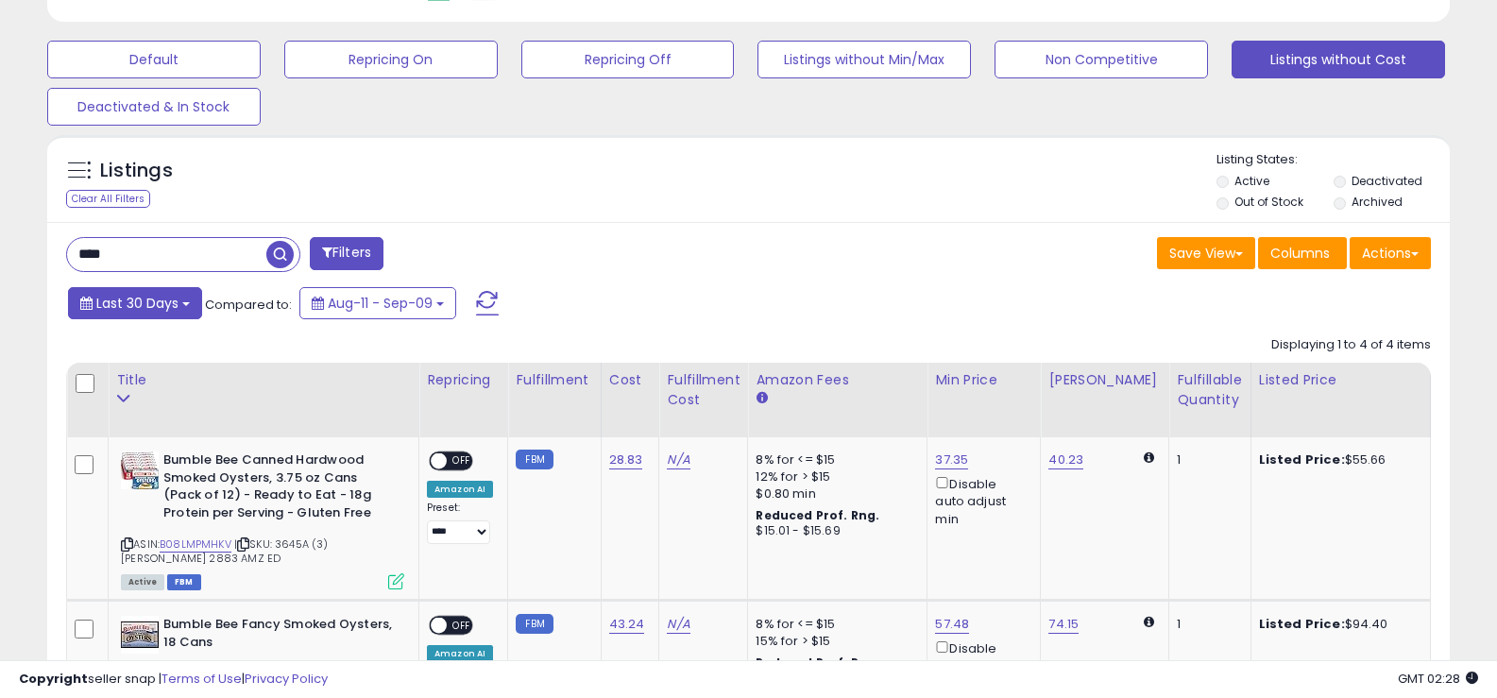
click at [128, 302] on span "Last 30 Days" at bounding box center [137, 303] width 82 height 19
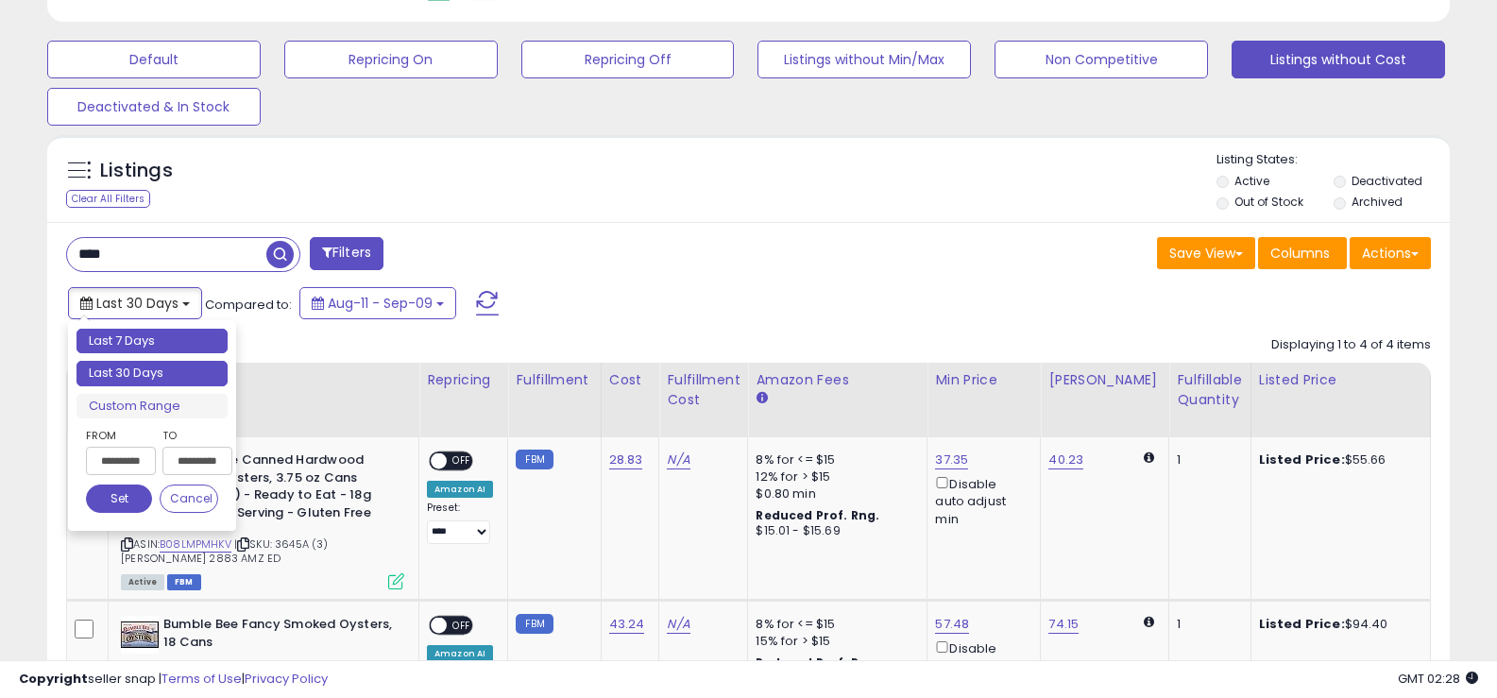
type input "**********"
click at [123, 345] on li "Last 7 Days" at bounding box center [152, 342] width 151 height 26
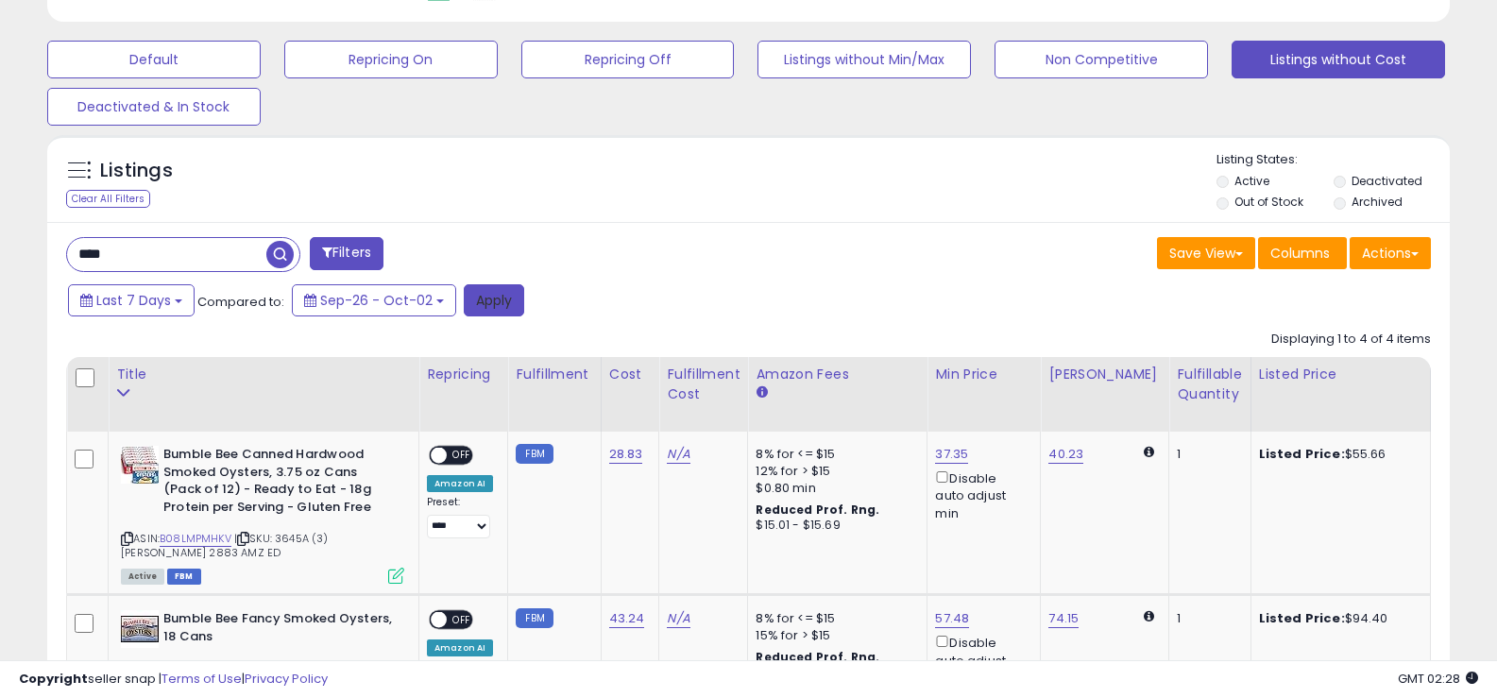
click at [504, 304] on button "Apply" at bounding box center [494, 300] width 60 height 32
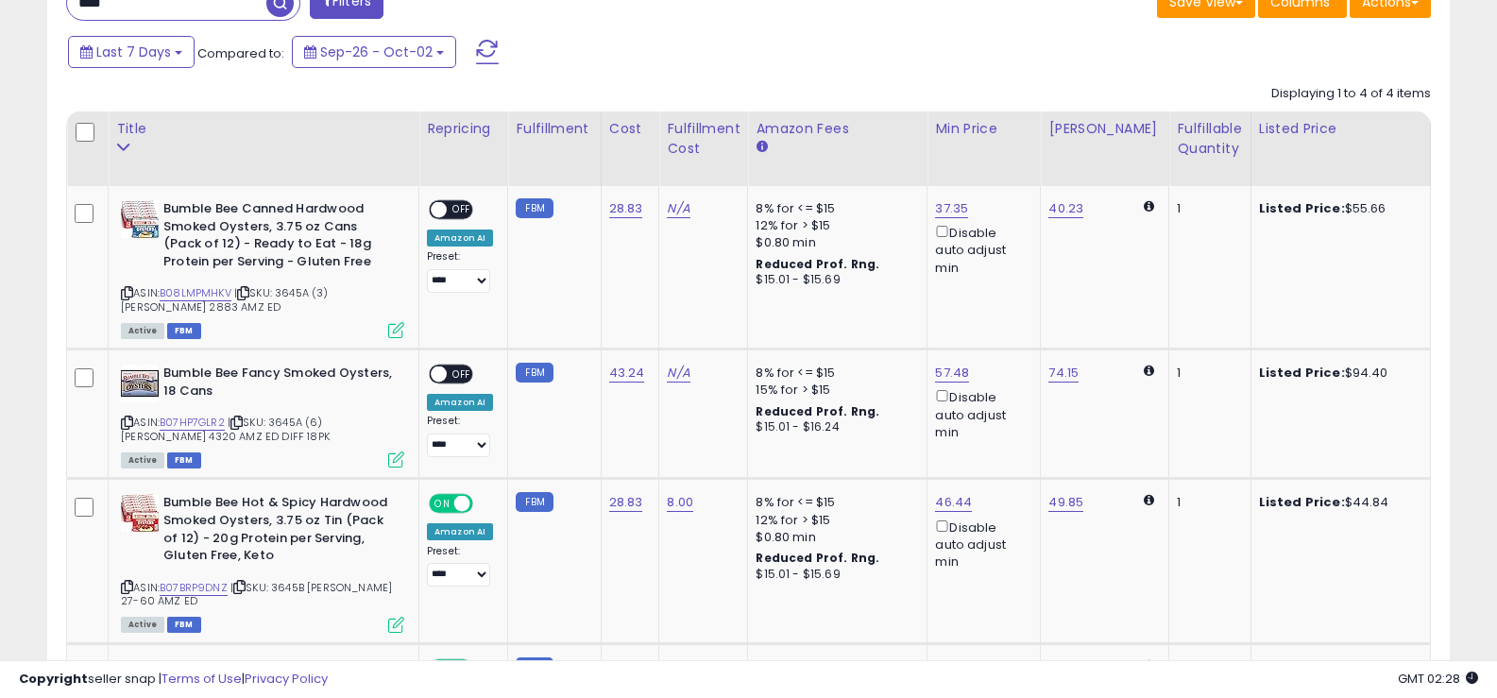
scroll to position [820, 0]
